Goal: Answer question/provide support

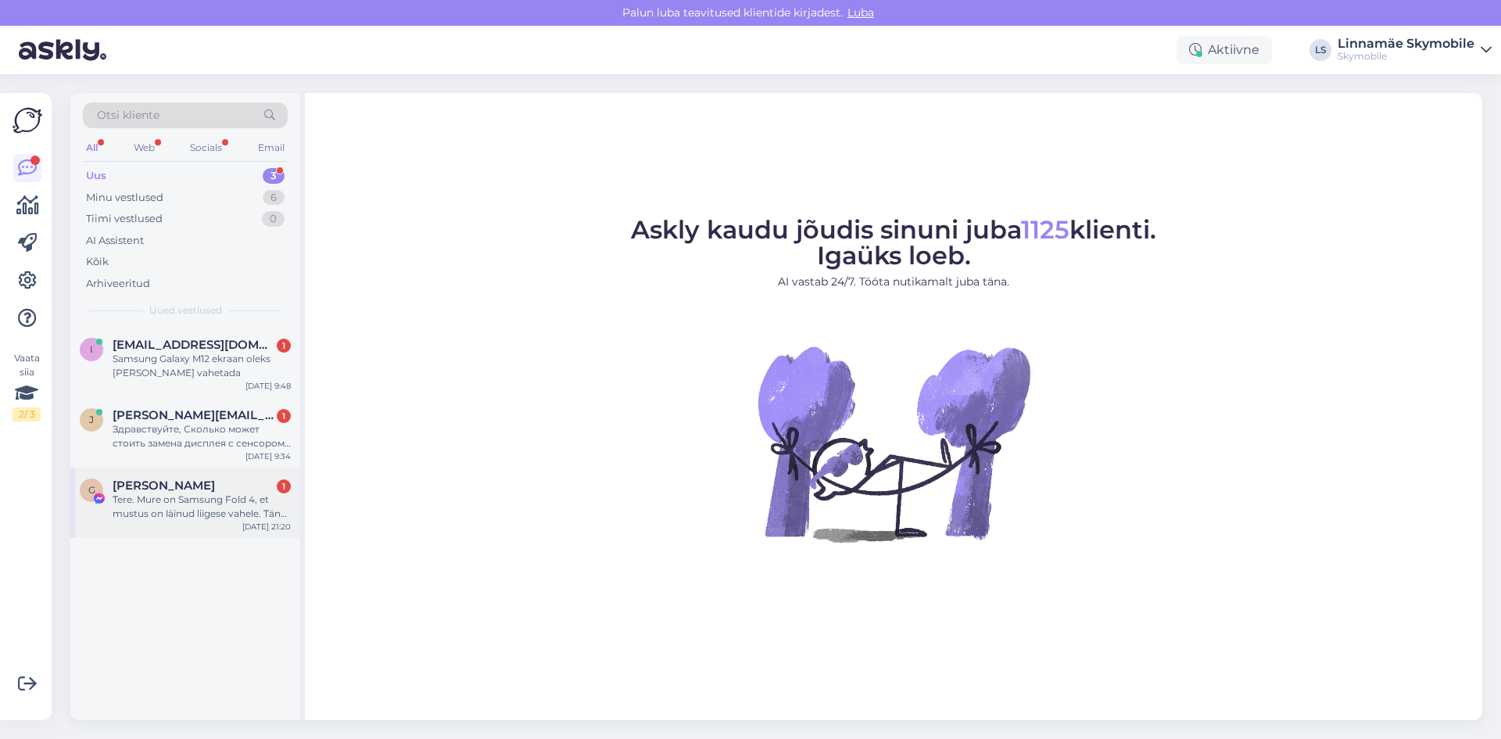
click at [168, 517] on div "Tere. Mure on Samsung Fold 4, et mustus on läinud liigese vahele. Tänu sellele …" at bounding box center [202, 506] width 178 height 28
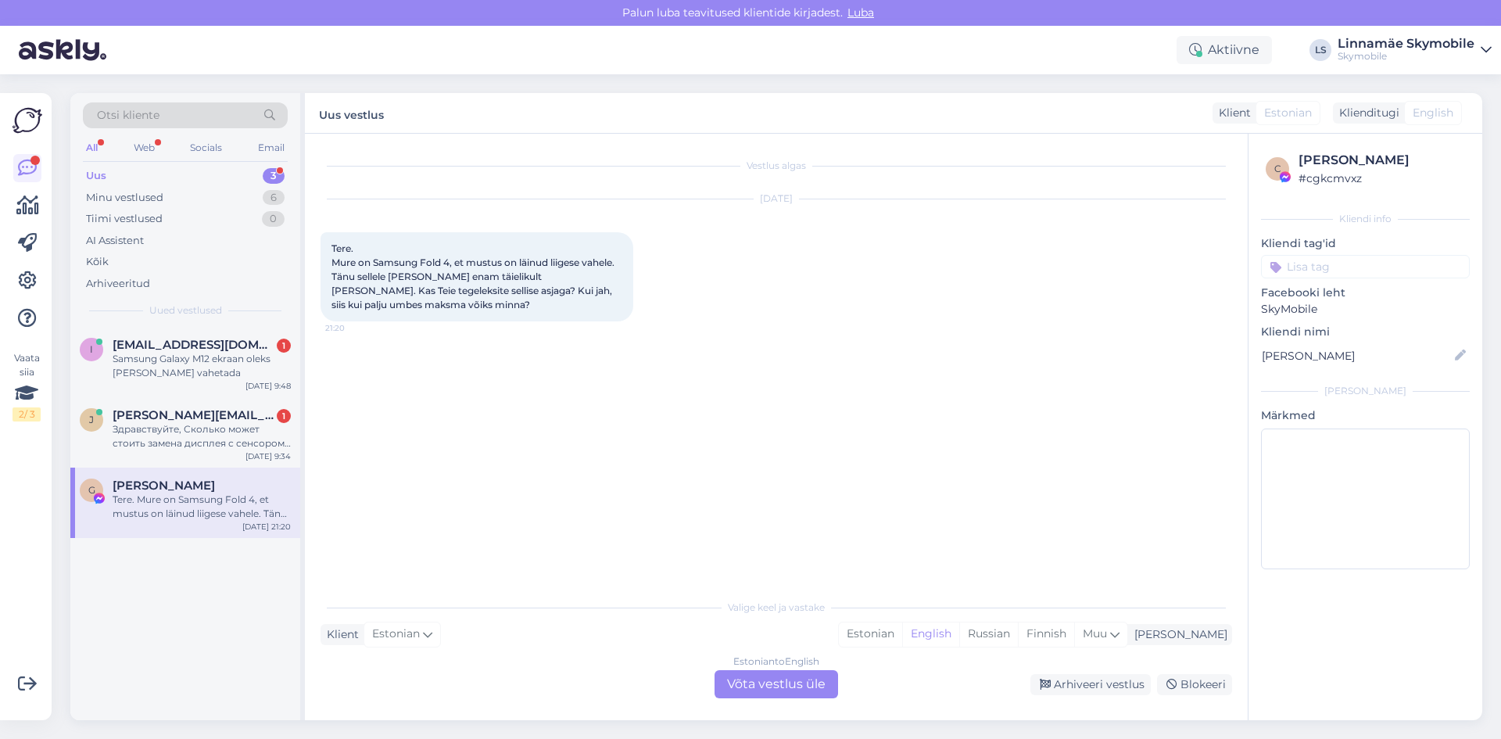
click at [556, 403] on div "Vestlus algas Sep 29 2025 Tere. Mure on Samsung Fold 4, et mustus on läinud lii…" at bounding box center [782, 363] width 925 height 428
click at [902, 631] on div "Estonian" at bounding box center [870, 633] width 63 height 23
click at [746, 681] on div "Estonian to Estonian Võta vestlus üle" at bounding box center [775, 684] width 123 height 28
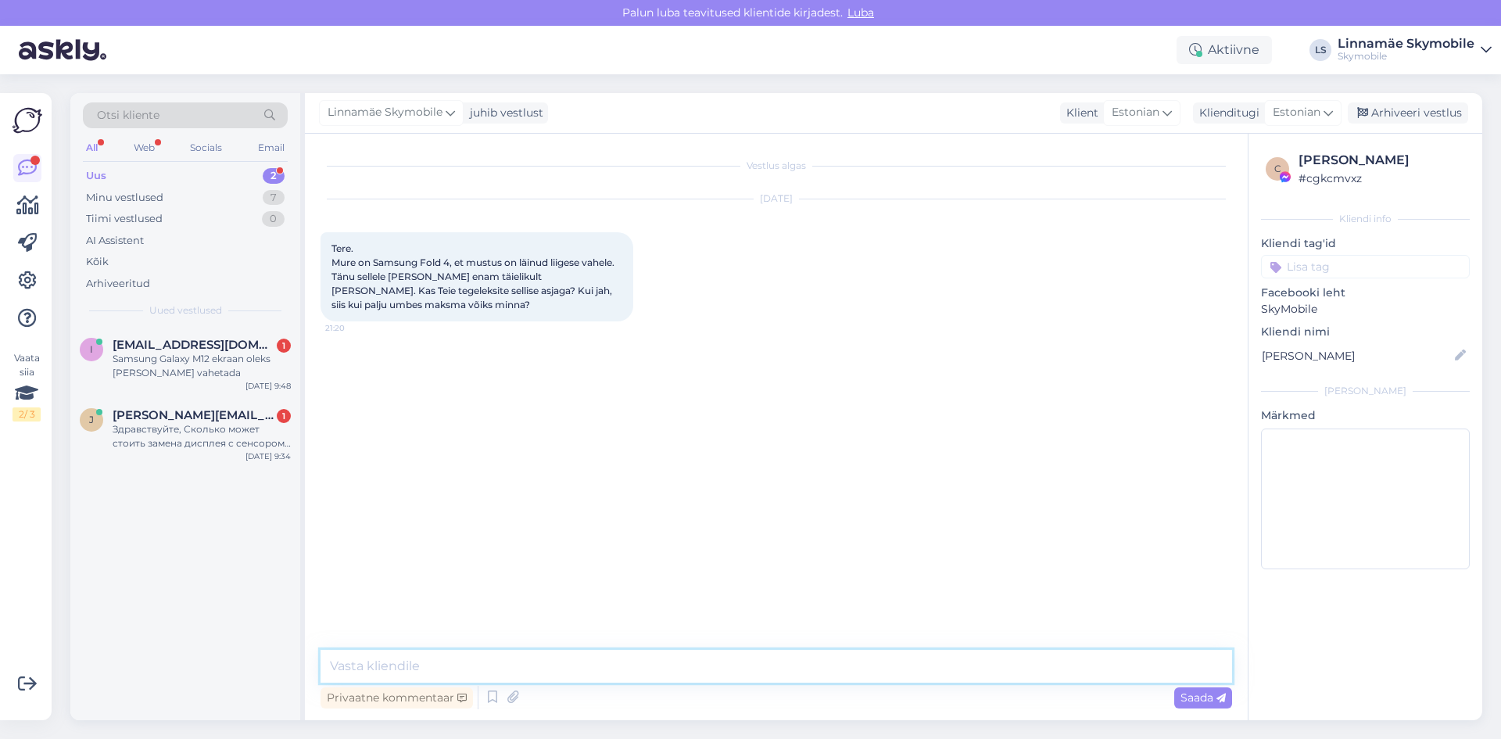
click at [467, 674] on textarea at bounding box center [775, 665] width 911 height 33
type textarea "Tere.Kahjuks ei tegele sellega"
click at [158, 432] on div "Здравствуйте, Сколько может стоить замена дисплея с сенсором на телефон (2409br…" at bounding box center [202, 436] width 178 height 28
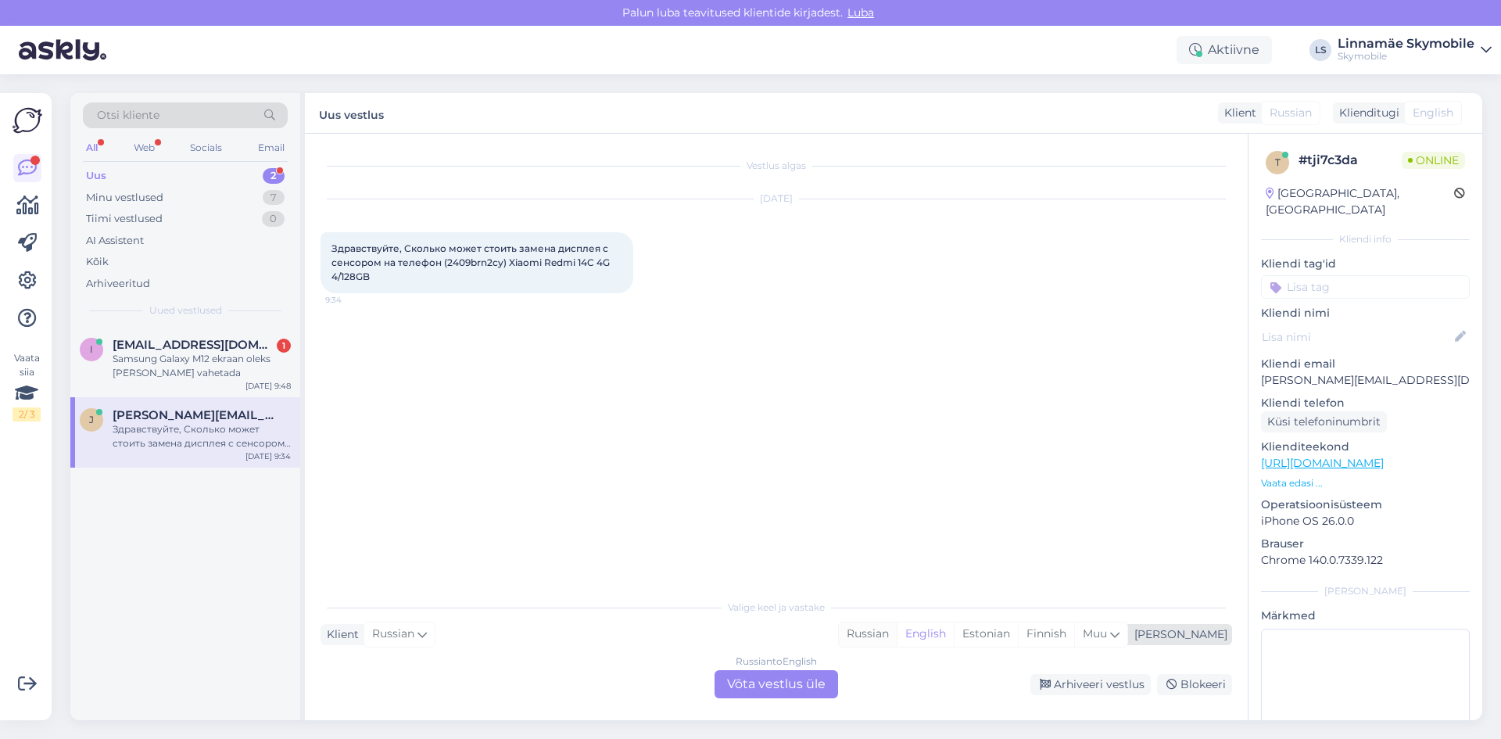
click at [896, 636] on div "Russian" at bounding box center [868, 633] width 58 height 23
click at [803, 685] on div "Russian to Russian Võta vestlus üle" at bounding box center [775, 684] width 123 height 28
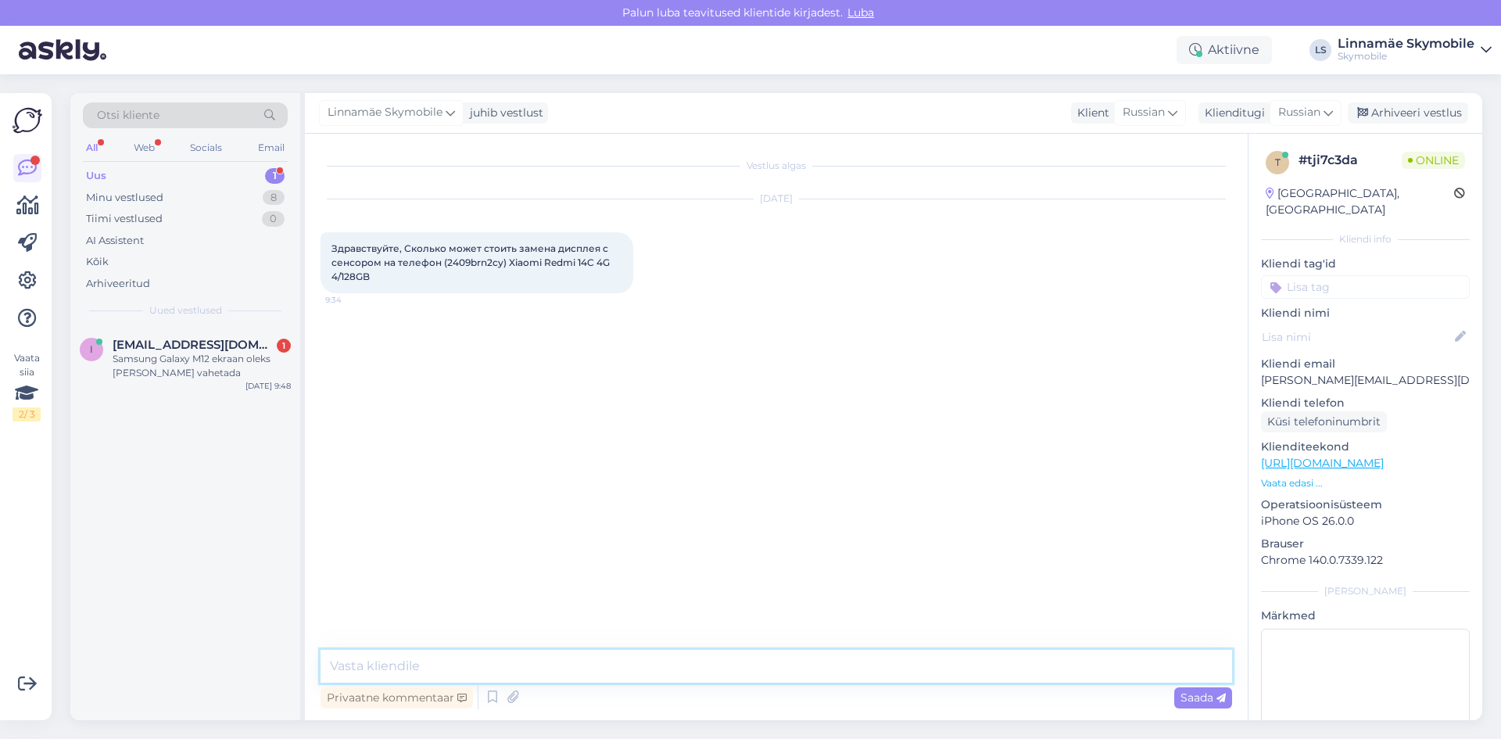
click at [484, 668] on textarea at bounding box center [775, 665] width 911 height 33
type textarea "Здравствуйте.89 евро стоит замена экрана"
click at [198, 350] on span "[EMAIL_ADDRESS][DOMAIN_NAME]" at bounding box center [194, 345] width 163 height 14
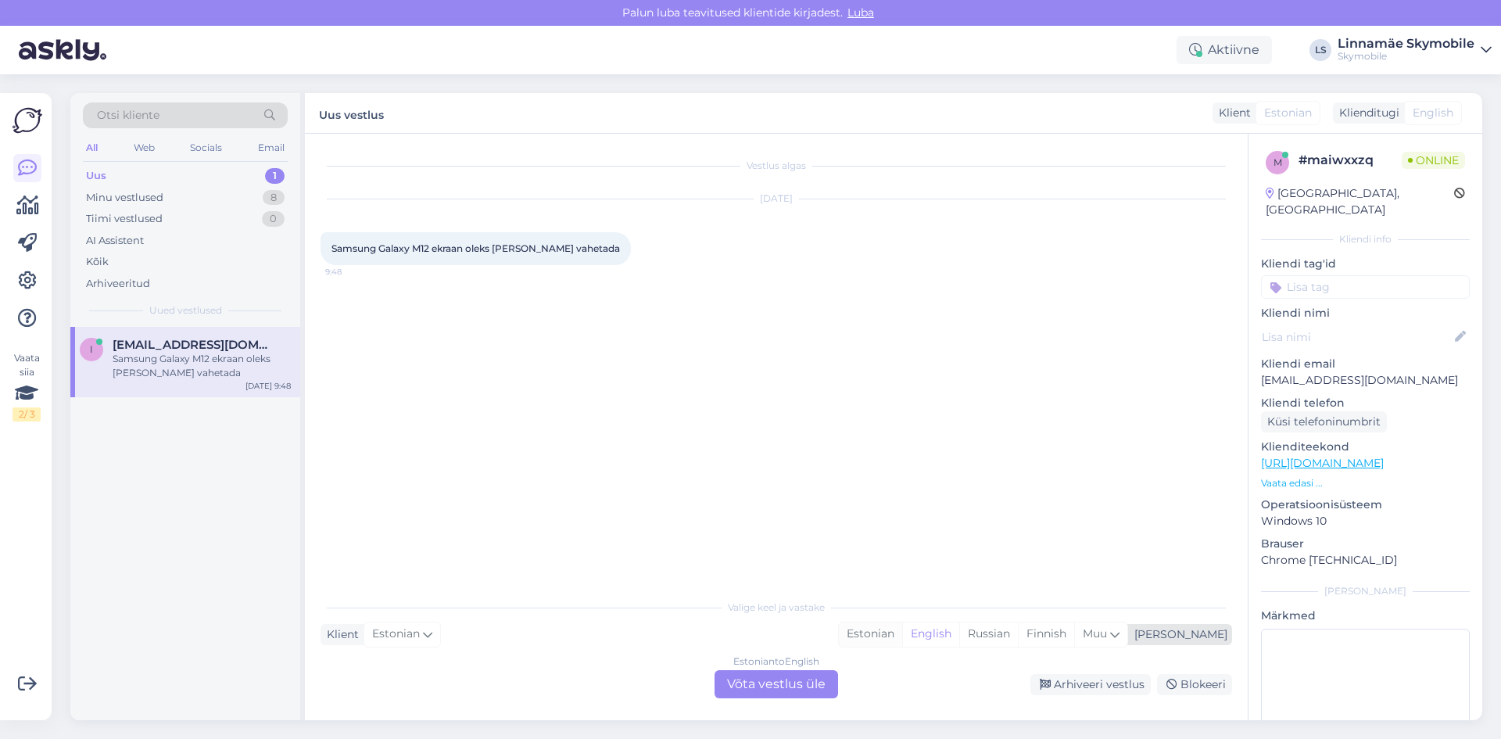
click at [902, 635] on div "Estonian" at bounding box center [870, 633] width 63 height 23
click at [785, 692] on div "Estonian to Estonian Võta vestlus üle" at bounding box center [775, 684] width 123 height 28
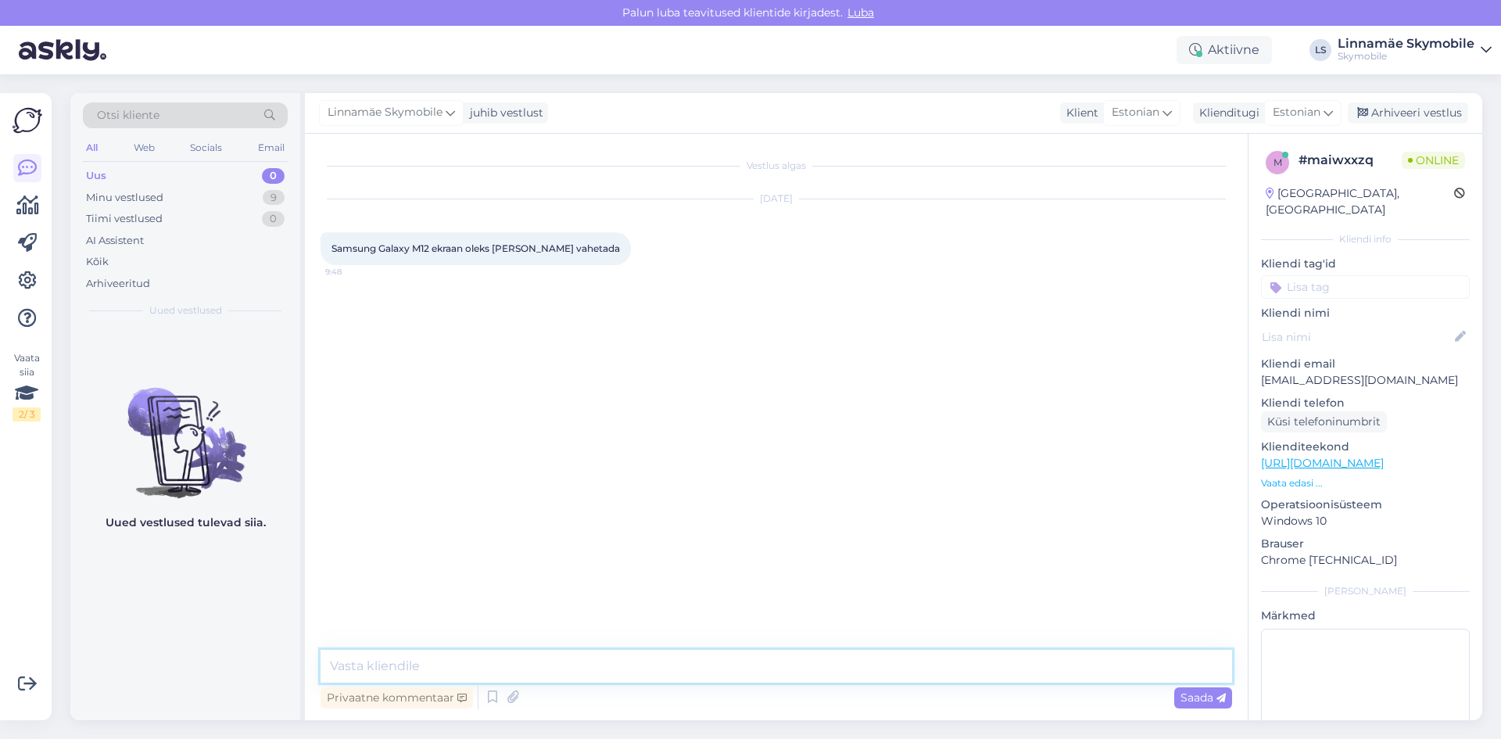
click at [512, 669] on textarea at bounding box center [775, 665] width 911 height 33
type textarea "Tere.Ekrani vahetus maksab 89 eurot"
click at [658, 467] on div "Vestlus algas Sep 30 2025 Samsung Galaxy M12 ekraan oleks vaja ära vahetada 9:4…" at bounding box center [782, 392] width 925 height 486
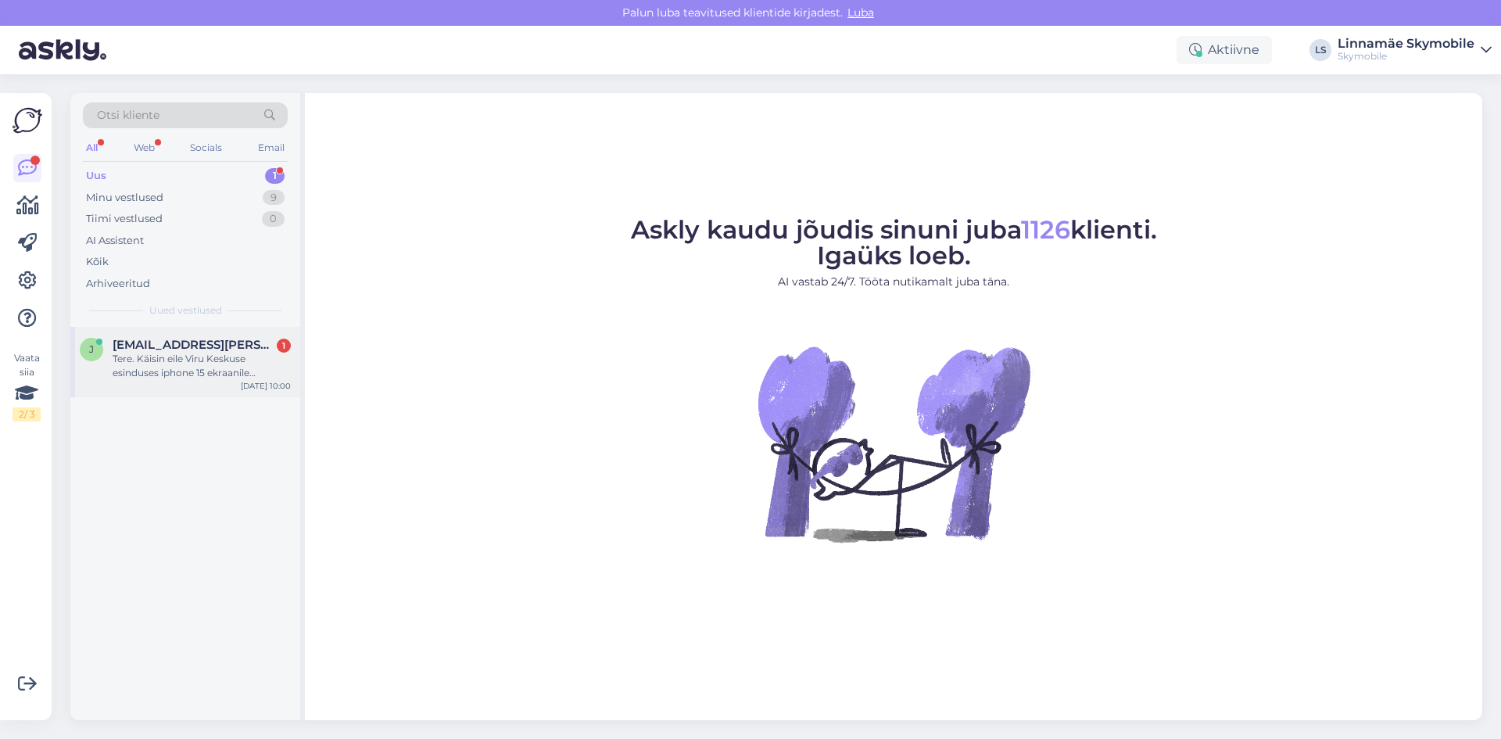
click at [236, 367] on div "Tere. Käisin eile Viru Keskuse esinduses iphone 15 ekraanile kaitseklaasi panem…" at bounding box center [202, 366] width 178 height 28
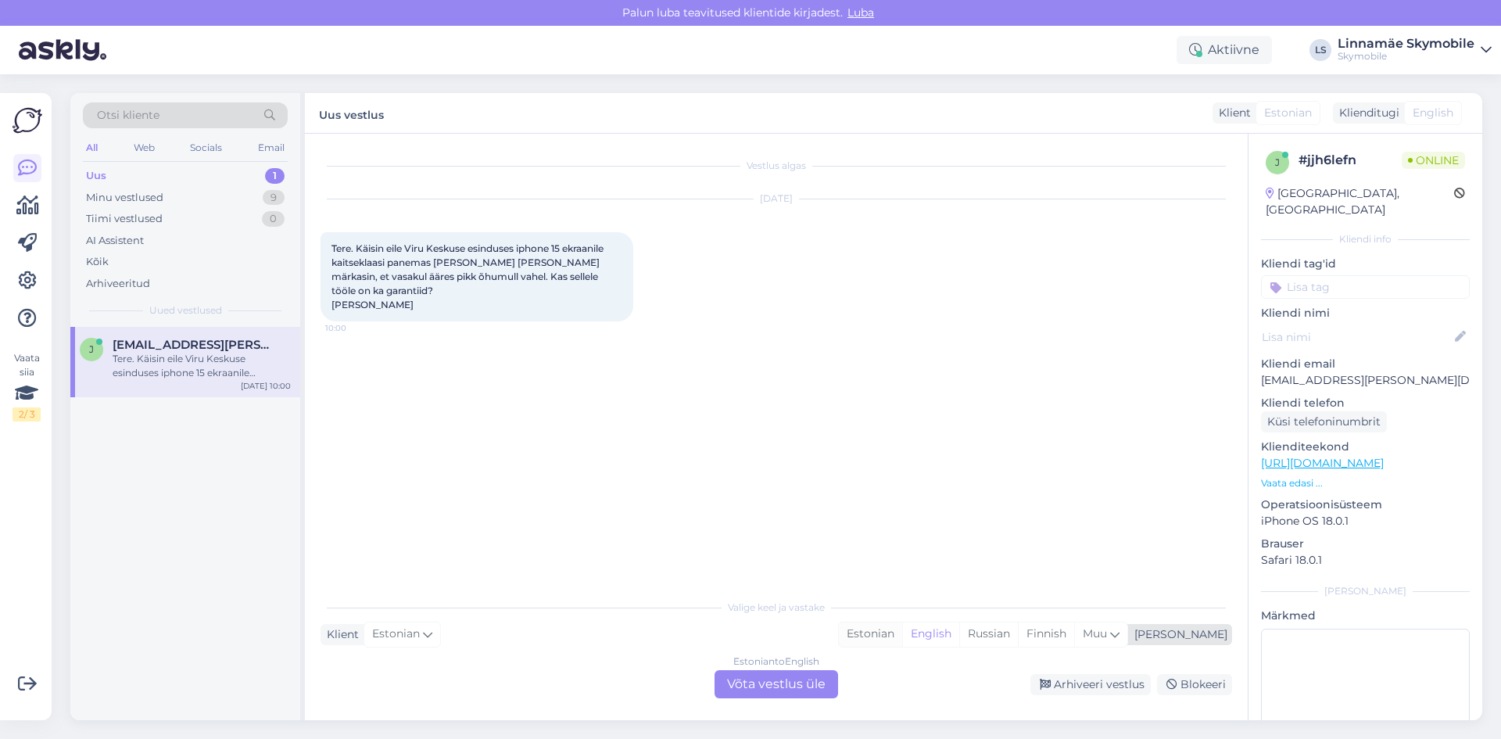
click at [902, 633] on div "Estonian" at bounding box center [870, 633] width 63 height 23
click at [766, 689] on div "Estonian to Estonian Võta vestlus üle" at bounding box center [775, 684] width 123 height 28
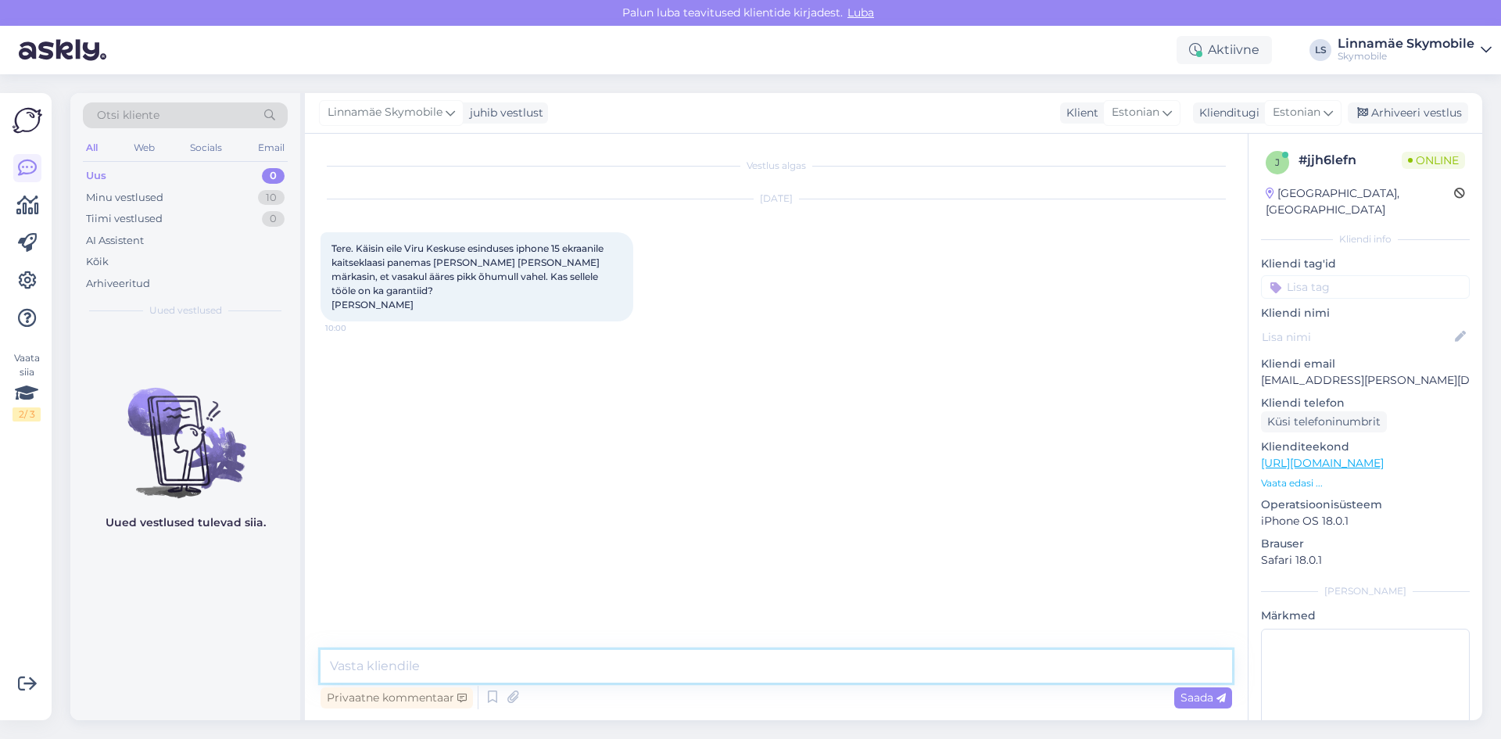
click at [407, 671] on textarea at bounding box center [775, 665] width 911 height 33
type textarea "Tere.Kui võimalik siis [PERSON_NAME] tulge tagasi ja vaatame mis seal juhtus [P…"
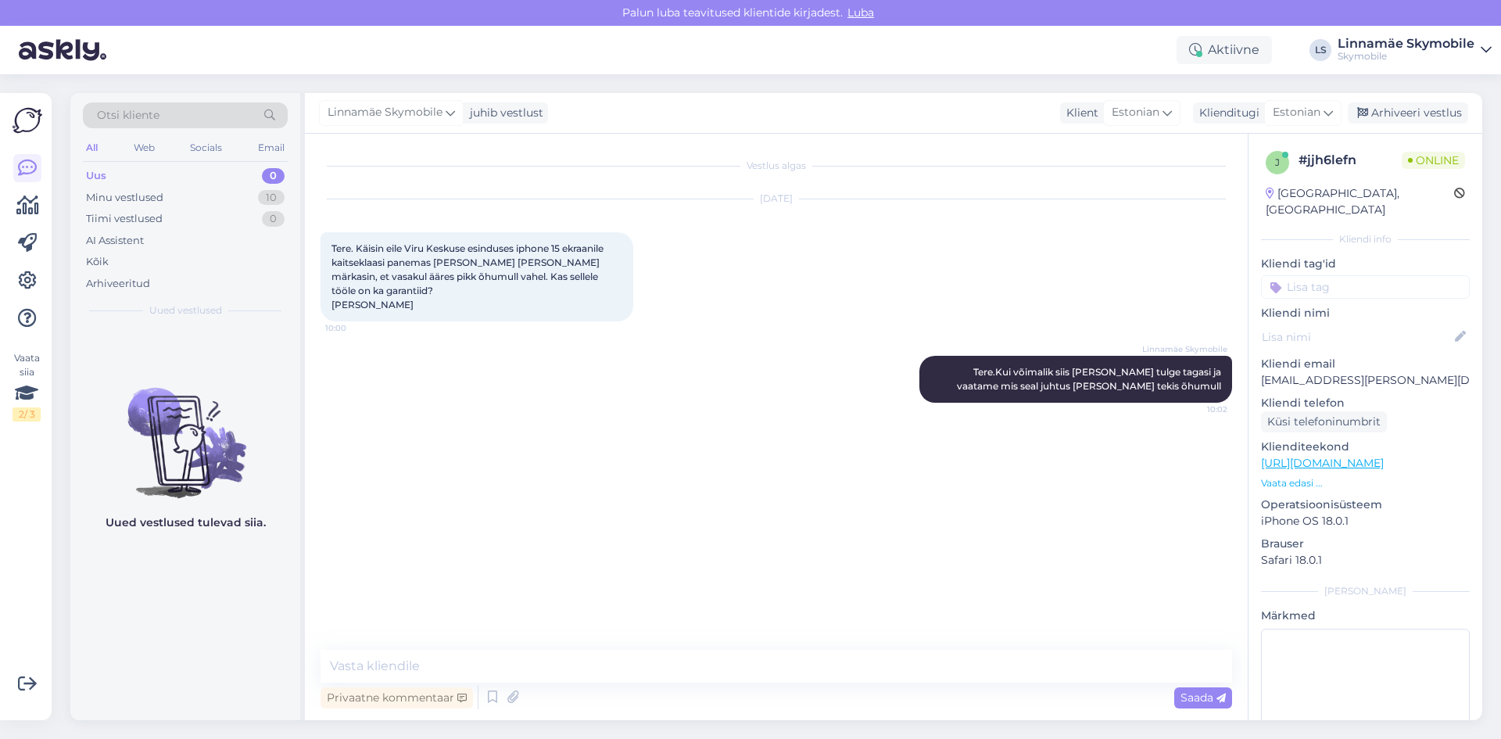
click at [731, 442] on div "Vestlus algas [DATE] Tere. Käisin eile Viru Keskuse esinduses iphone 15 ekraani…" at bounding box center [782, 392] width 925 height 486
click at [735, 405] on div "Linnamäe Skymobile Tere.Kui võimalik siis [PERSON_NAME] tulge tagasi ja vaatame…" at bounding box center [775, 378] width 911 height 81
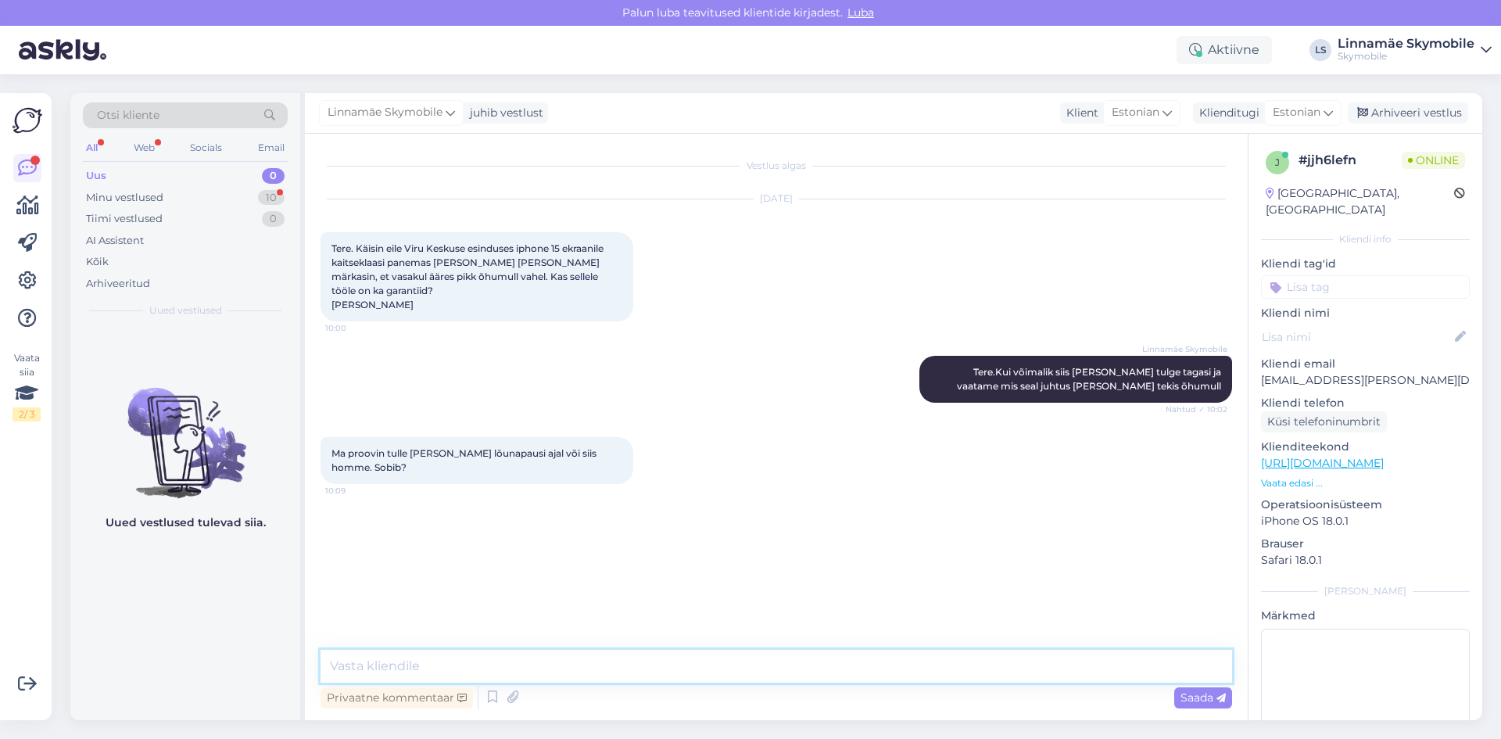
click at [485, 660] on textarea at bounding box center [775, 665] width 911 height 33
type textarea "Jah.sobib"
click at [199, 195] on div "Minu vestlused 10" at bounding box center [185, 198] width 205 height 22
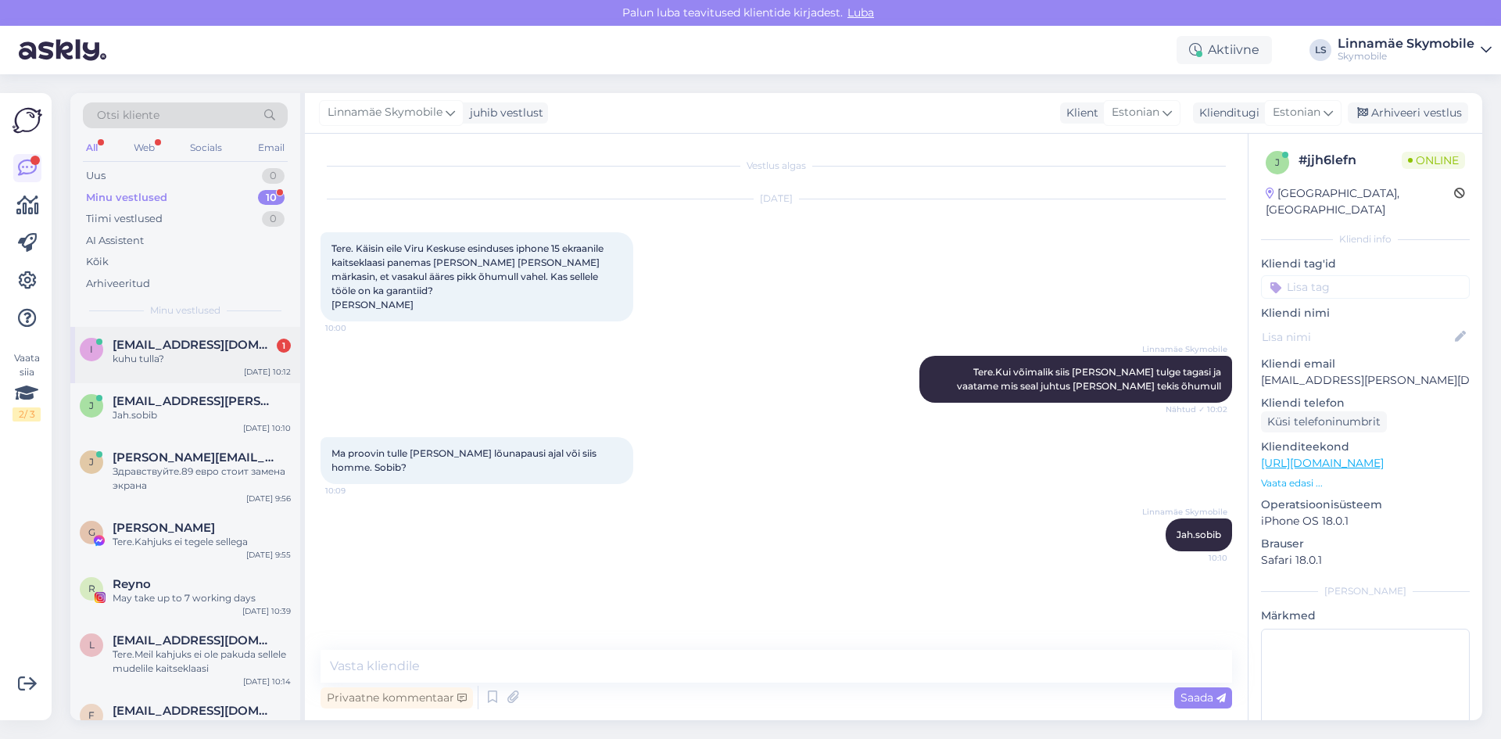
click at [192, 346] on span "[EMAIL_ADDRESS][DOMAIN_NAME]" at bounding box center [194, 345] width 163 height 14
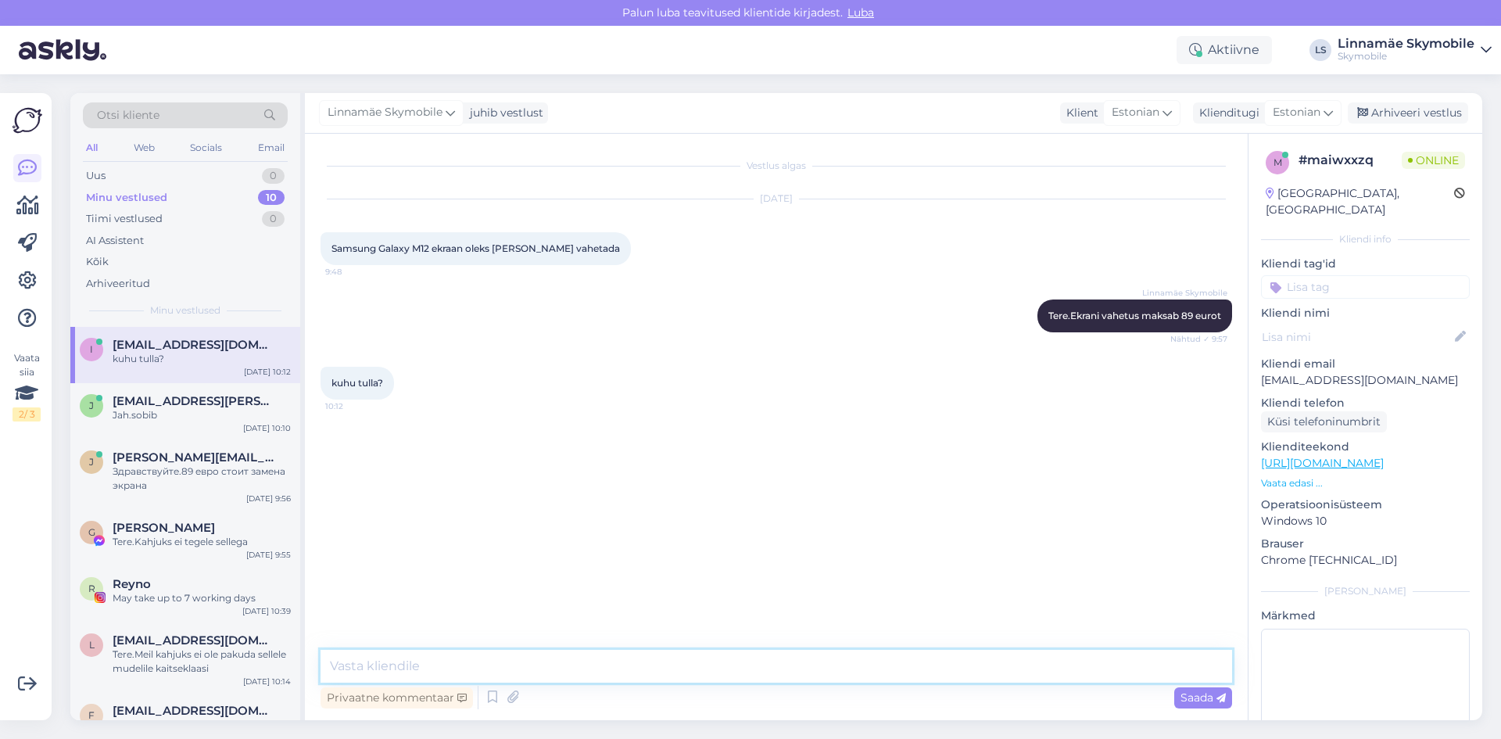
click at [521, 659] on textarea at bounding box center [775, 665] width 911 height 33
type textarea "[PERSON_NAME]. 1 korrus. Poodi nimi on YOLO"
drag, startPoint x: 641, startPoint y: 664, endPoint x: 703, endPoint y: 666, distance: 62.6
click at [703, 666] on textarea "[PERSON_NAME]. 1 korrus. Poodi nimi on YOLO" at bounding box center [775, 665] width 911 height 33
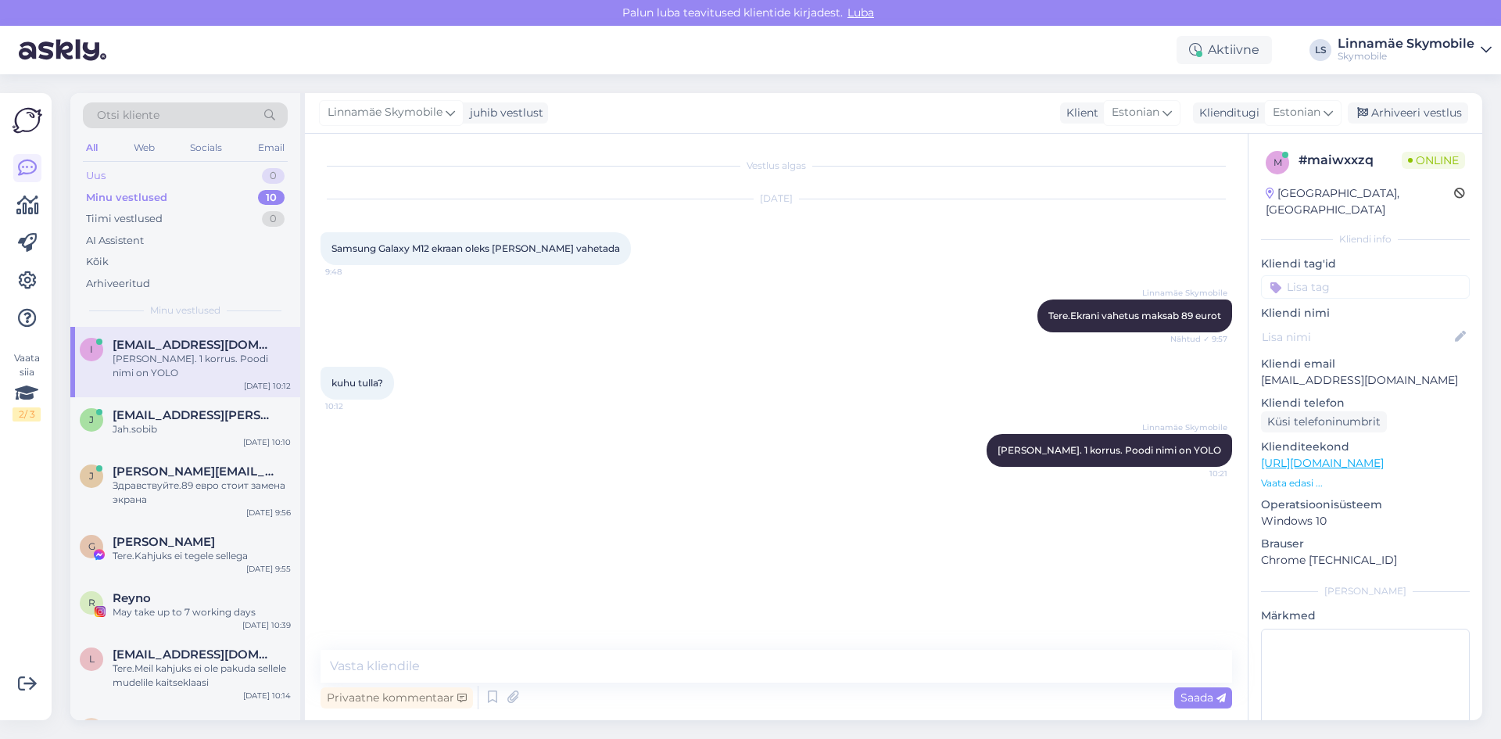
click at [120, 179] on div "Uus 0" at bounding box center [185, 176] width 205 height 22
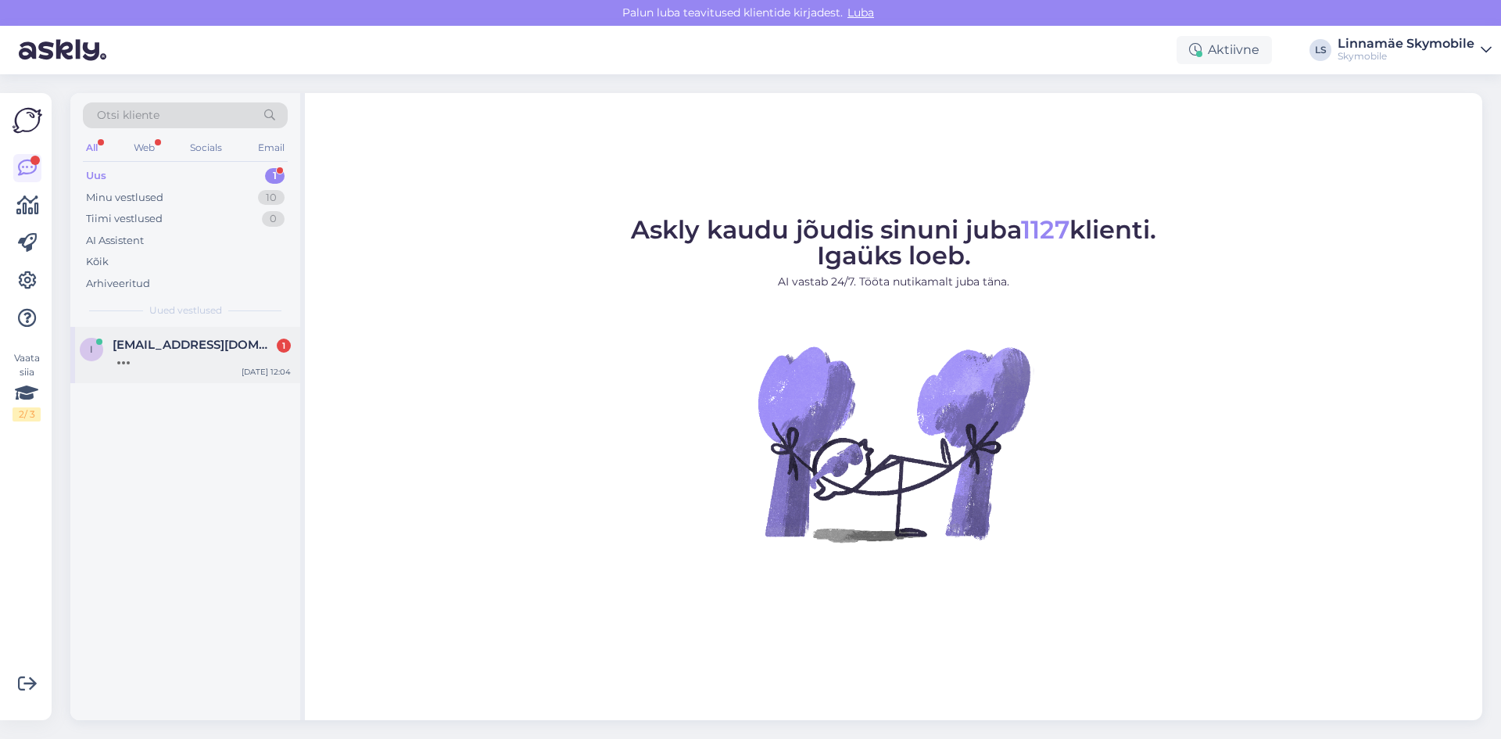
click at [132, 355] on div at bounding box center [202, 359] width 178 height 14
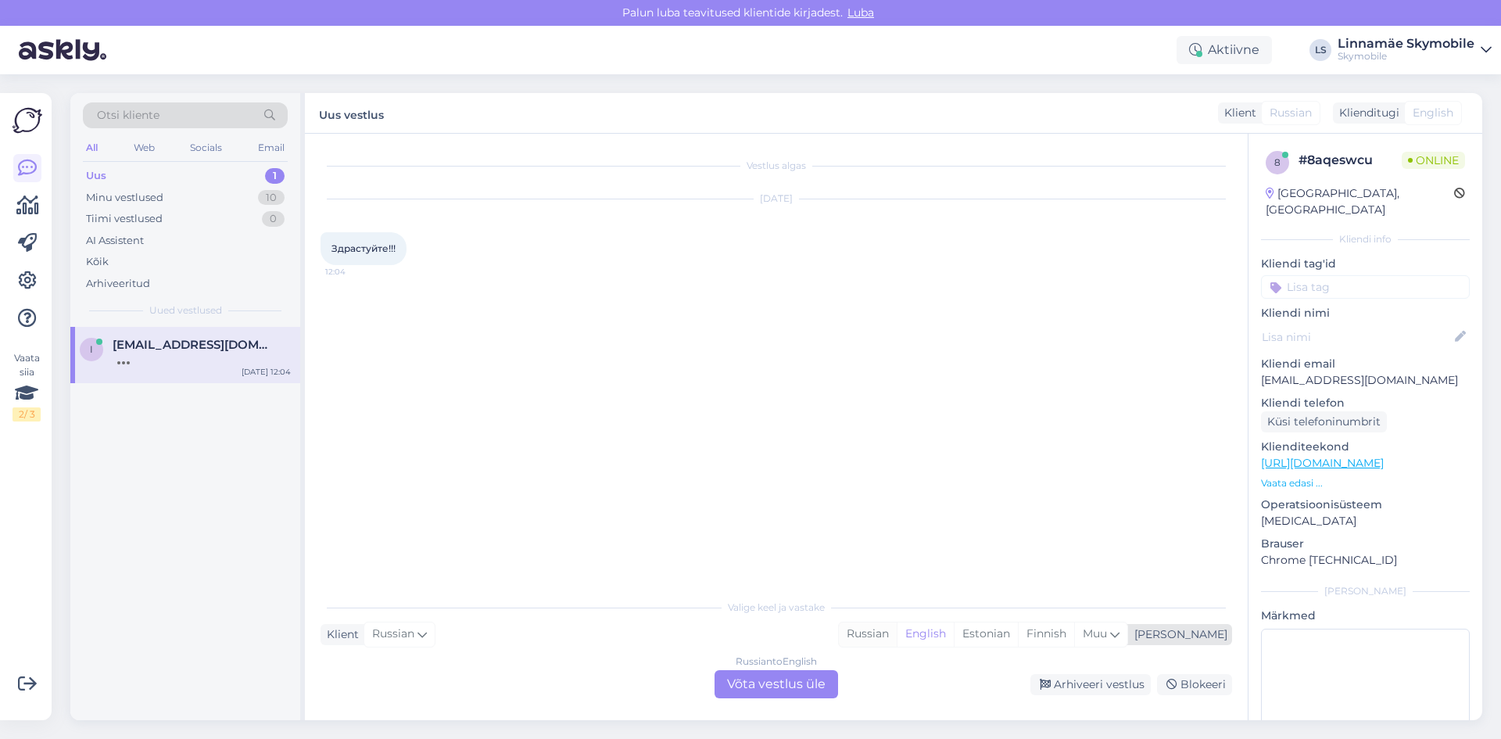
click at [896, 636] on div "Russian" at bounding box center [868, 633] width 58 height 23
click at [749, 692] on div "Russian to Russian Võta vestlus üle" at bounding box center [775, 684] width 123 height 28
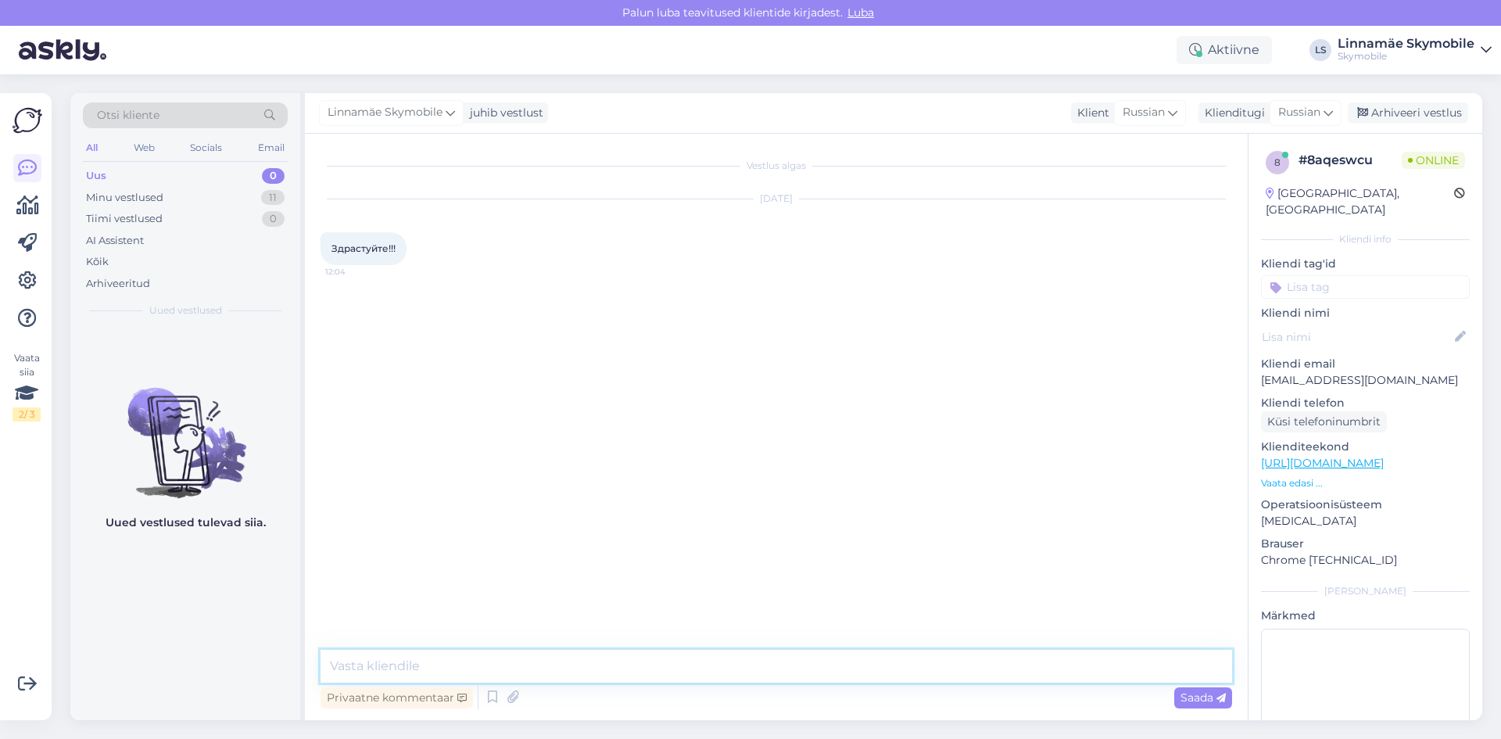
click at [568, 671] on textarea at bounding box center [775, 665] width 911 height 33
type textarea "Здравствуйте"
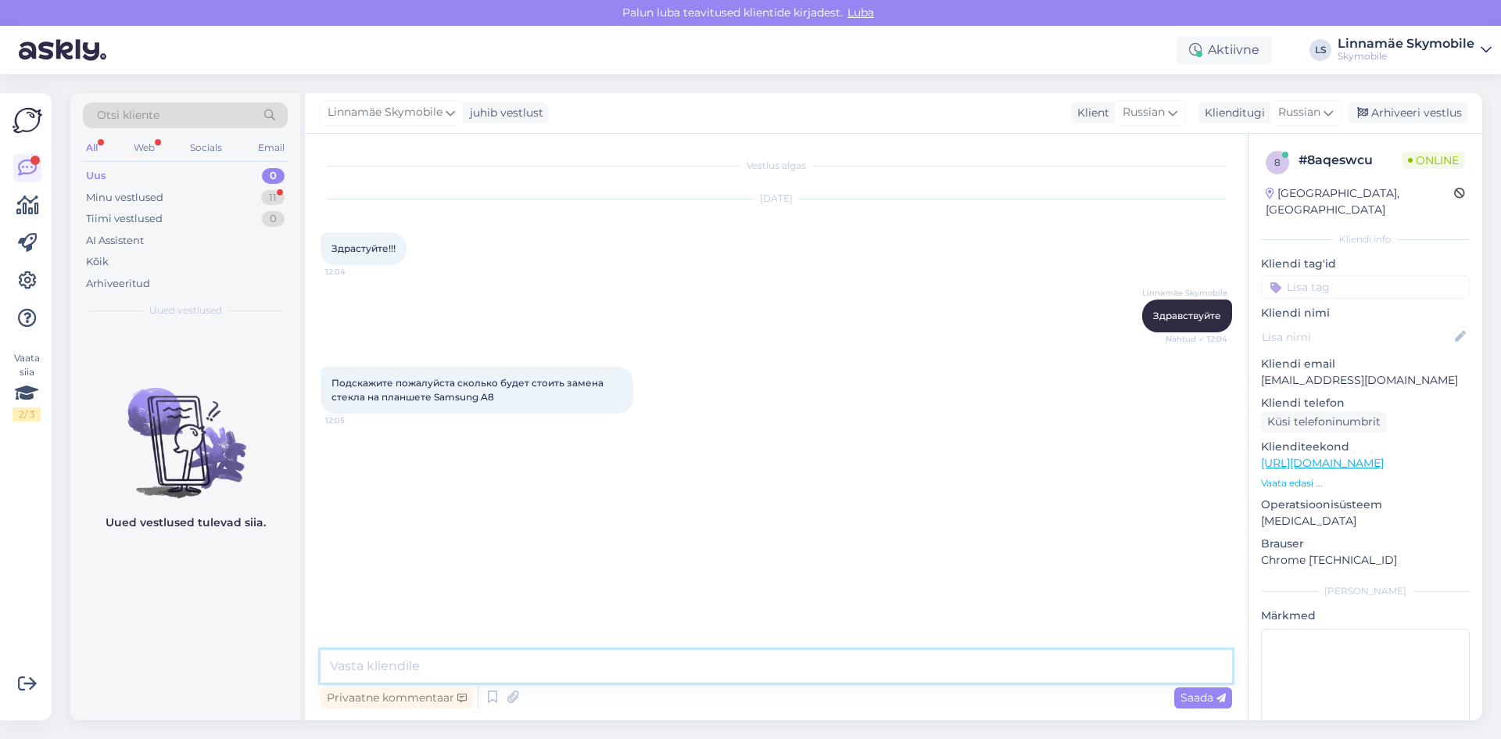
click at [460, 658] on textarea at bounding box center [775, 665] width 911 height 33
type textarea "Замена будет стоить 165 евро"
click at [197, 202] on div "Minu vestlused 11" at bounding box center [185, 198] width 205 height 22
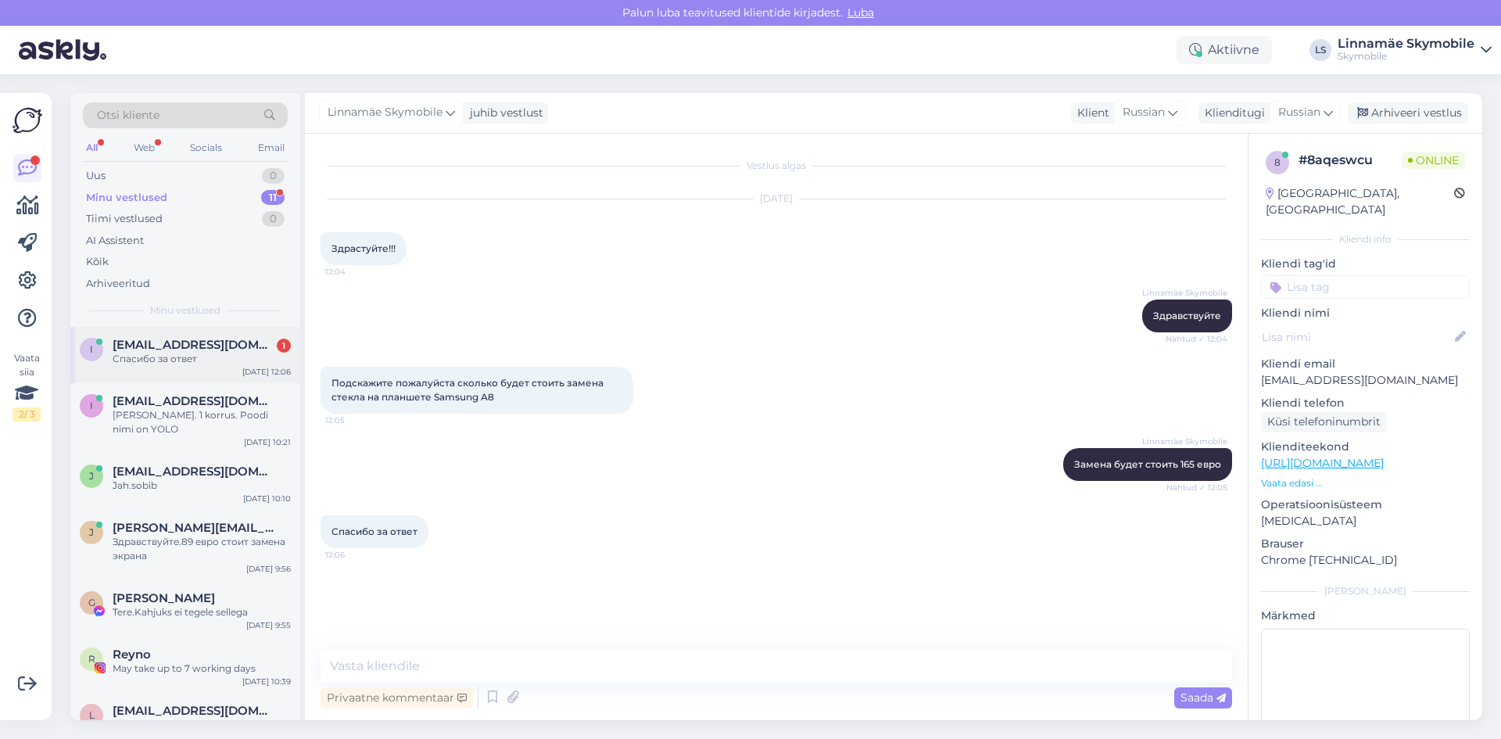
click at [186, 356] on div "Спасибо за ответ" at bounding box center [202, 359] width 178 height 14
click at [189, 407] on span "[EMAIL_ADDRESS][DOMAIN_NAME]" at bounding box center [194, 401] width 163 height 14
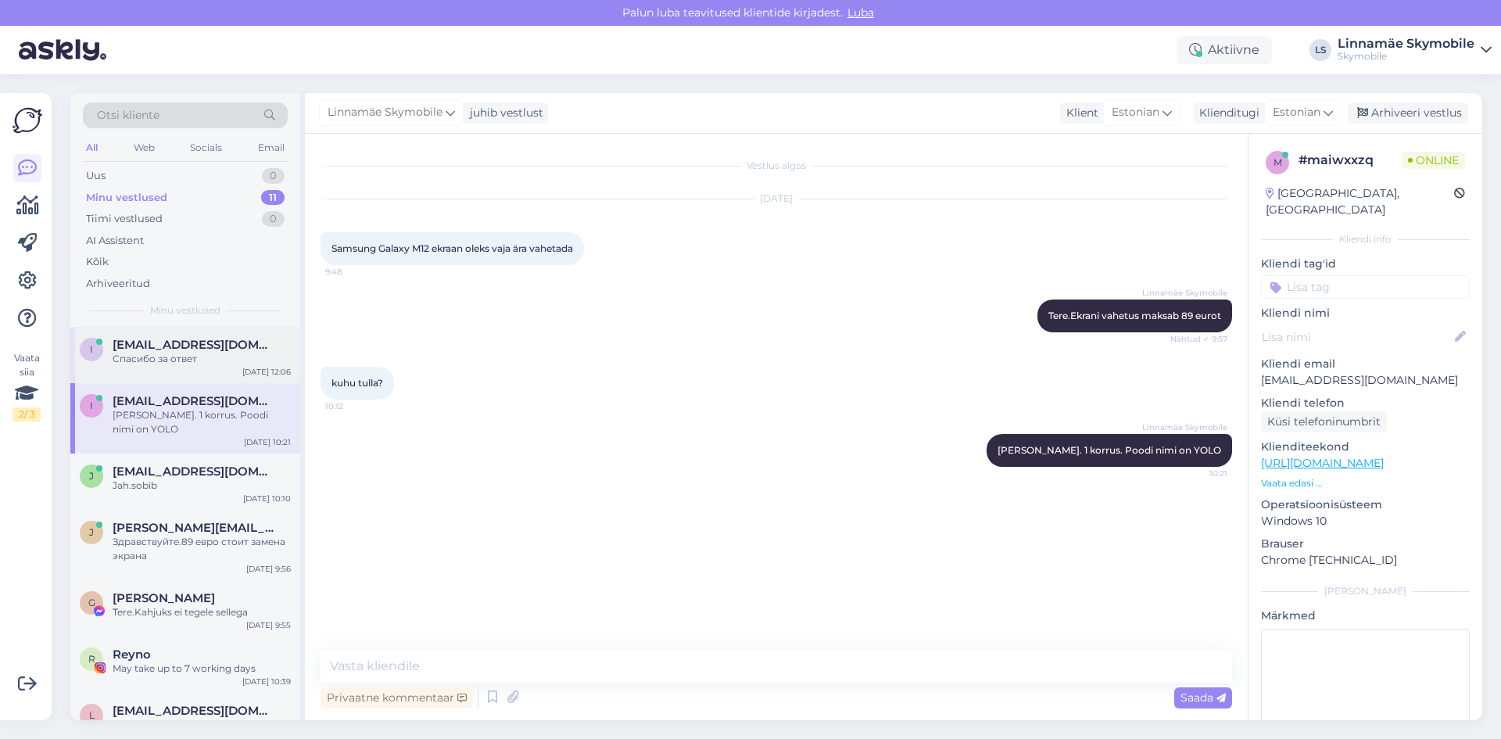
click at [188, 370] on div "i isavinova04@gmail.com Спасибо за ответ Sep 30 12:06" at bounding box center [185, 355] width 230 height 56
